Goal: Information Seeking & Learning: Learn about a topic

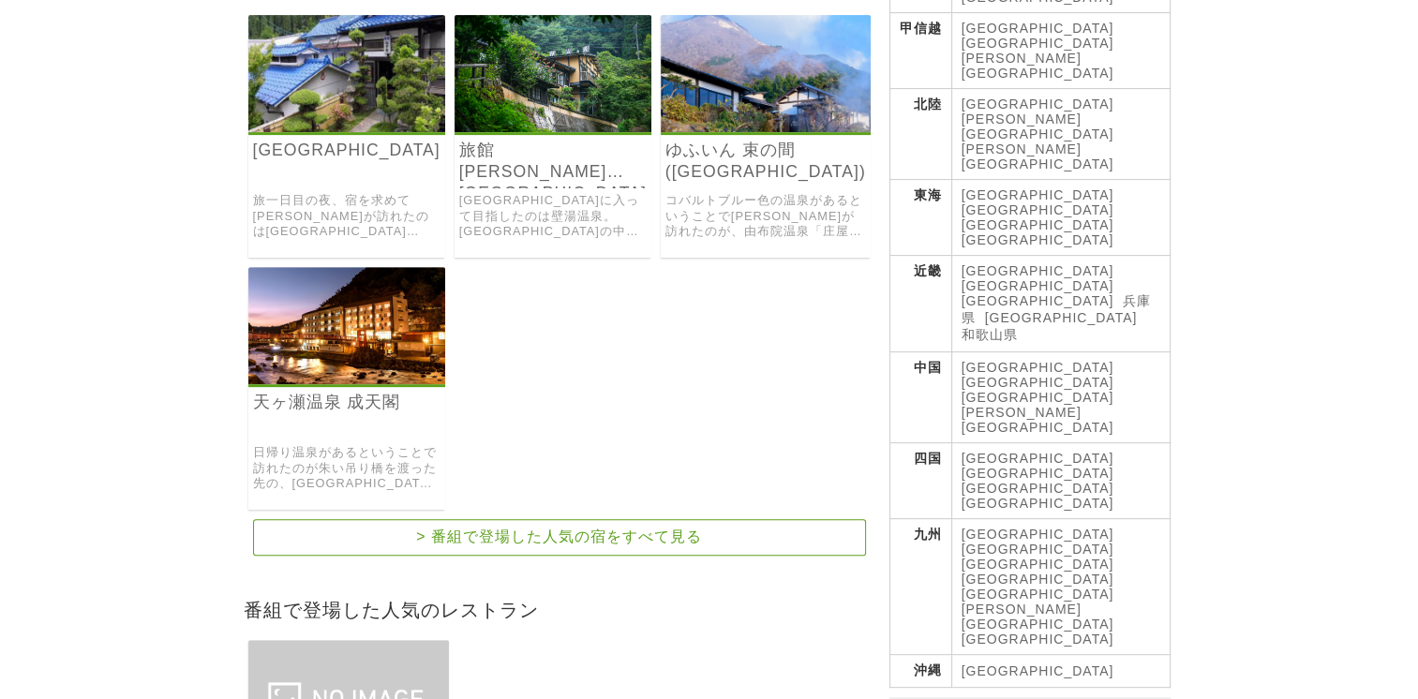
scroll to position [75, 0]
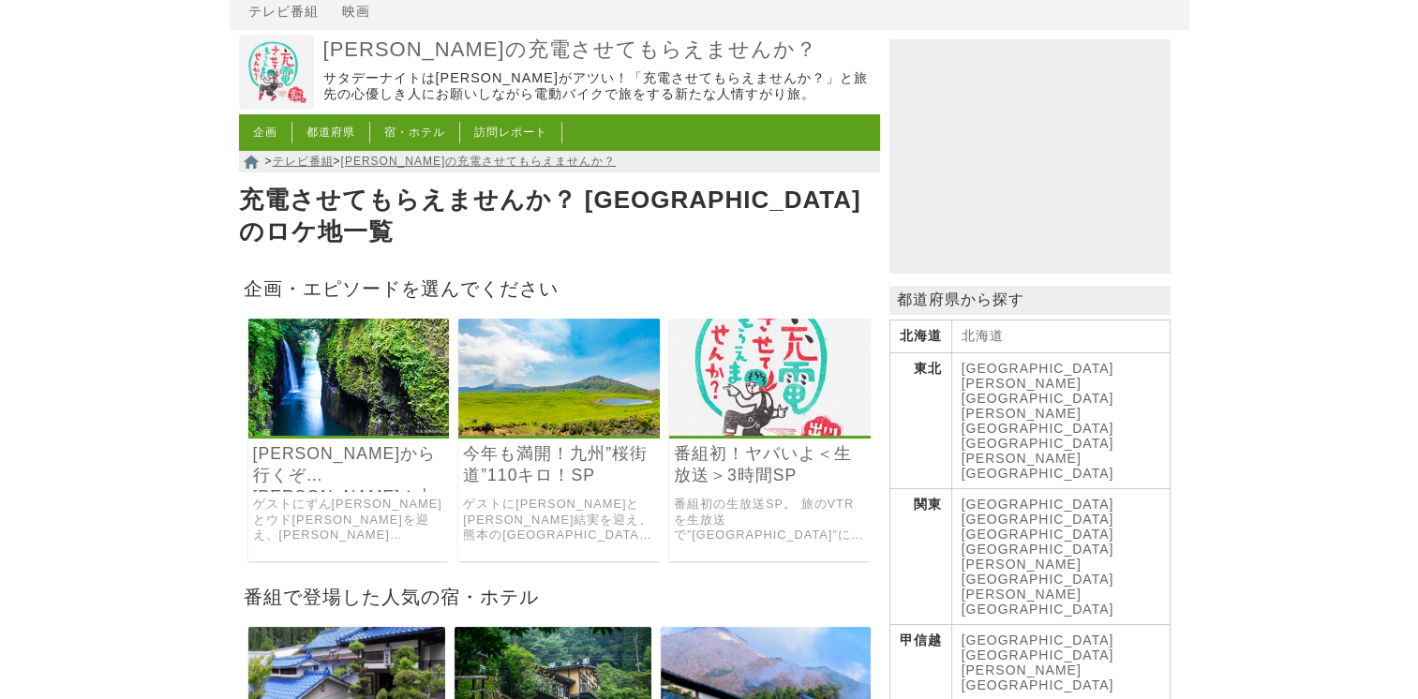
click at [559, 443] on link "今年も満開！九州”桜街道”110キロ！SP" at bounding box center [559, 464] width 192 height 43
click at [769, 443] on link "番組初！ヤバいよ＜生放送＞3時間SP" at bounding box center [770, 464] width 192 height 43
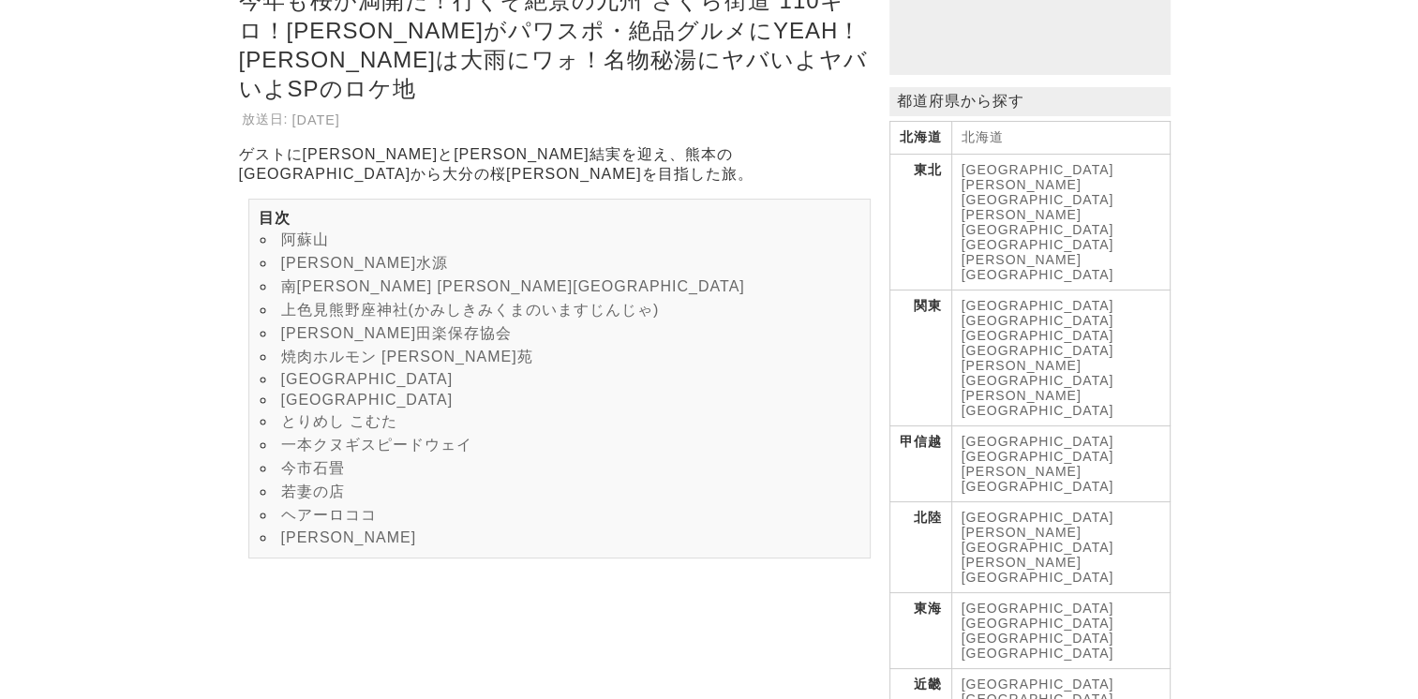
scroll to position [274, 0]
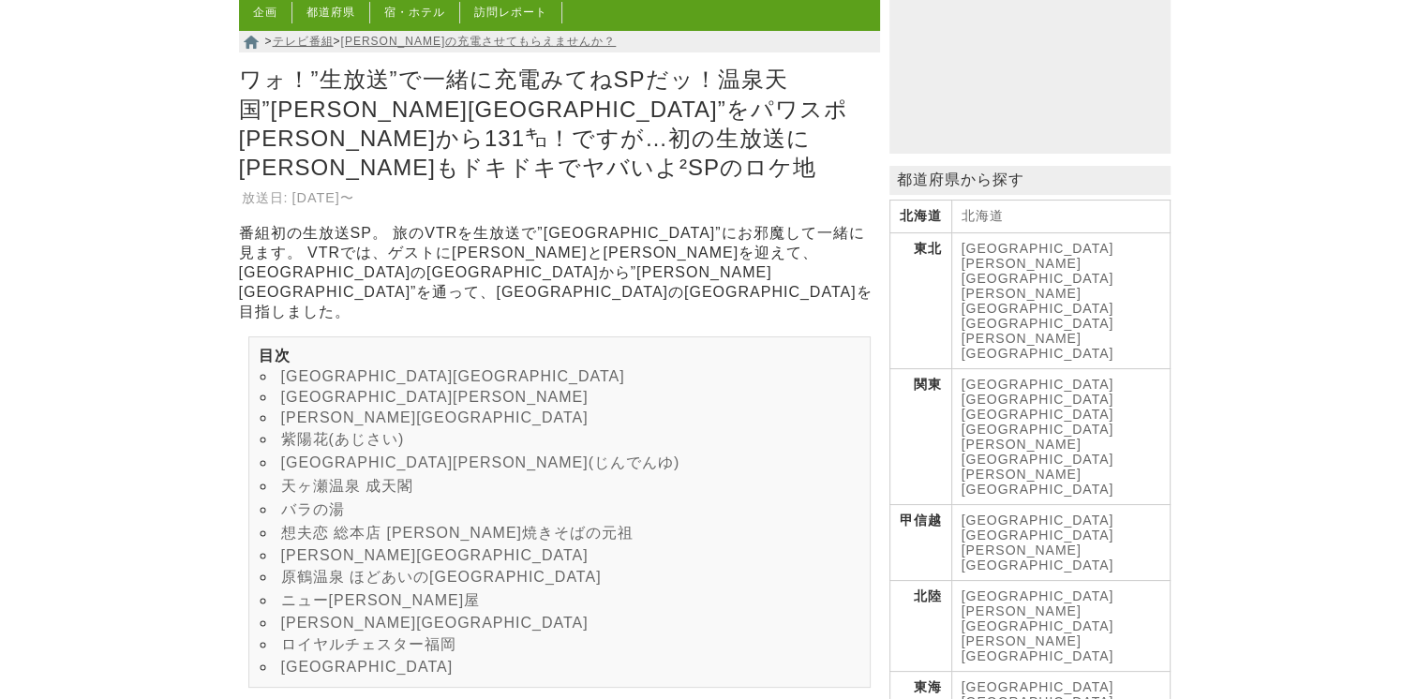
scroll to position [199, 0]
